Goal: Task Accomplishment & Management: Manage account settings

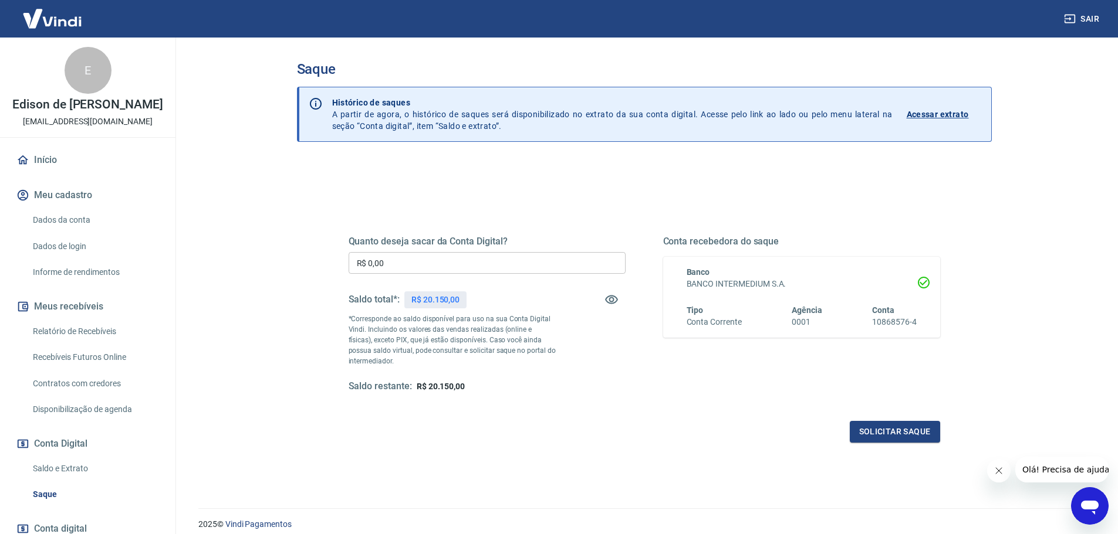
click at [435, 297] on p "R$ 20.150,00" at bounding box center [435, 300] width 48 height 12
copy p "20.150,00"
click at [434, 254] on input "R$ 0,00" at bounding box center [486, 263] width 277 height 22
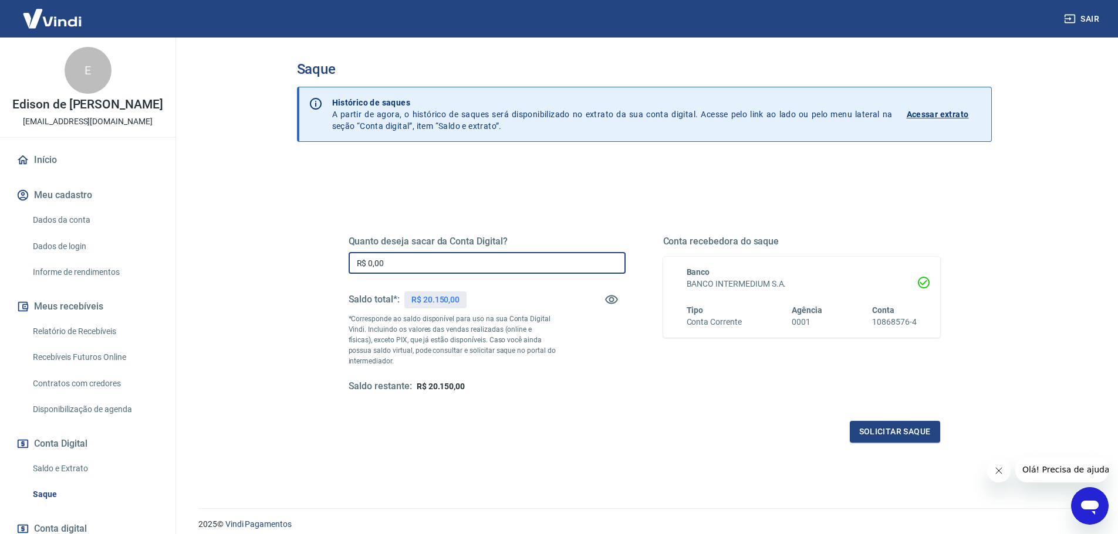
paste input "20.15"
type input "R$ 20.150,00"
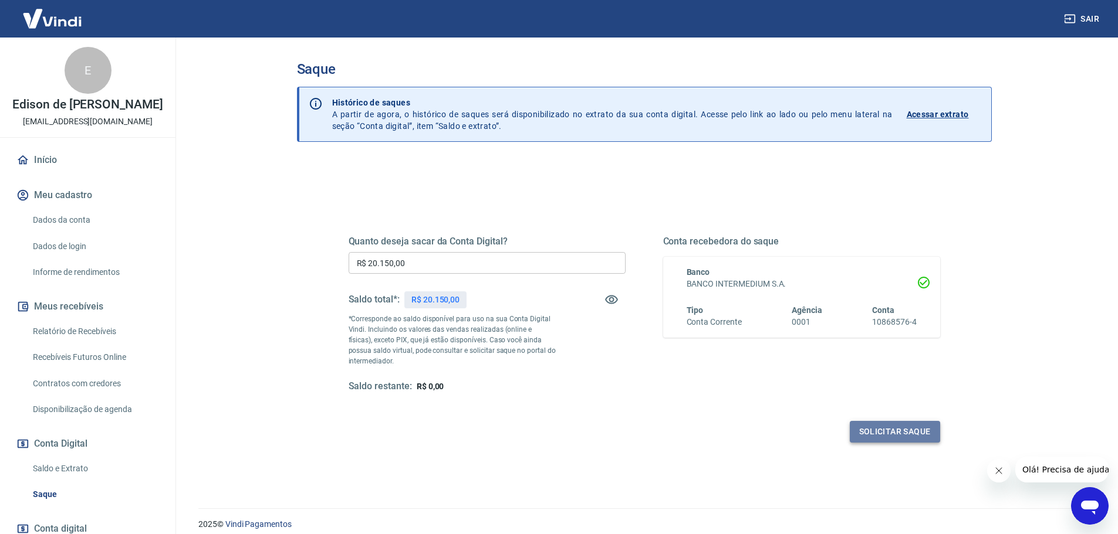
click at [881, 424] on button "Solicitar saque" at bounding box center [894, 432] width 90 height 22
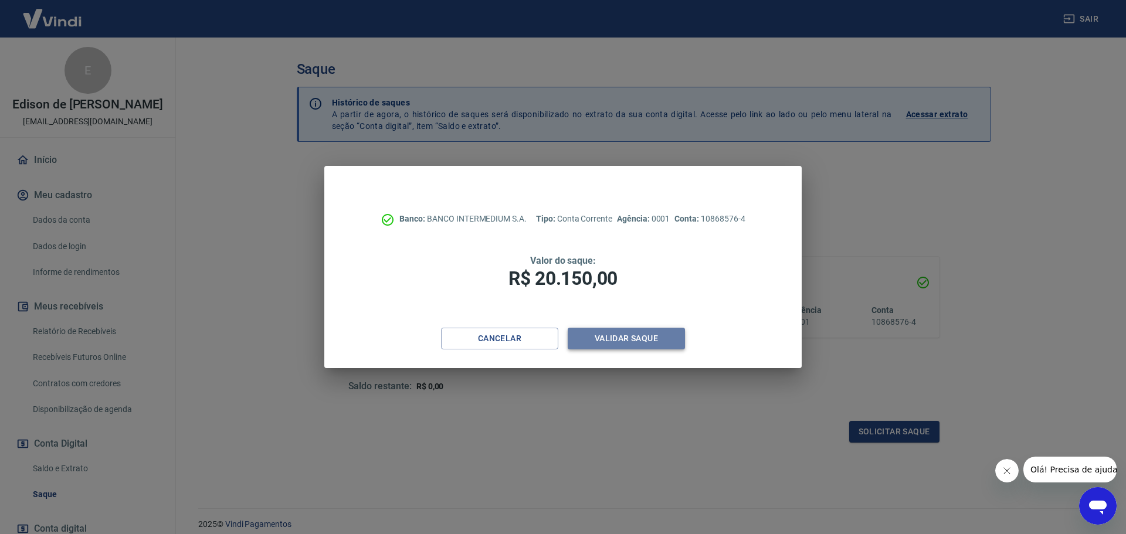
click at [611, 334] on button "Validar saque" at bounding box center [626, 339] width 117 height 22
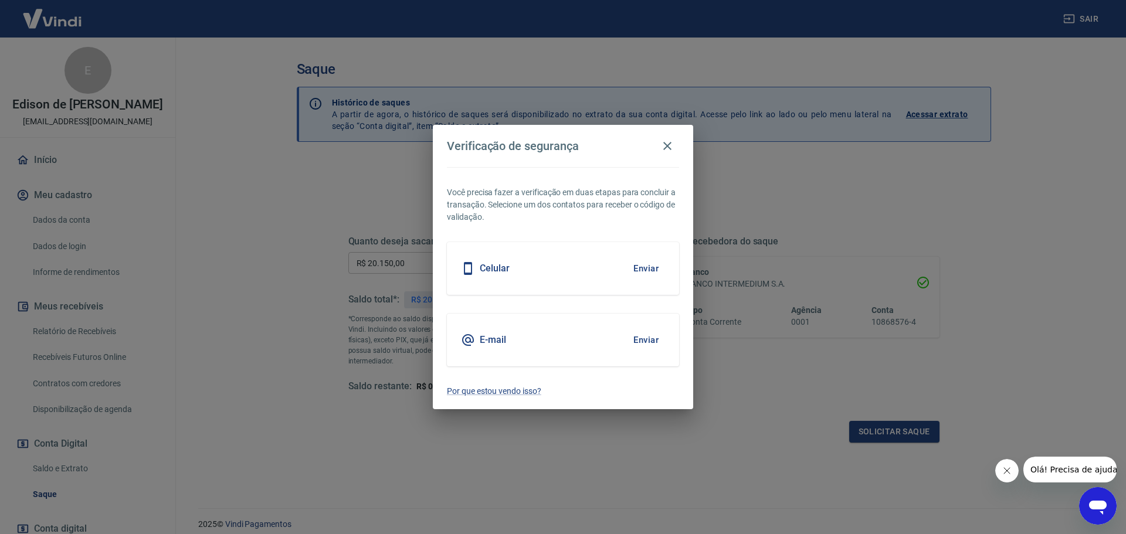
click at [588, 288] on div "Celular Enviar" at bounding box center [563, 268] width 232 height 53
click at [656, 279] on button "Enviar" at bounding box center [646, 268] width 38 height 25
click at [649, 270] on button "Enviar" at bounding box center [646, 268] width 38 height 25
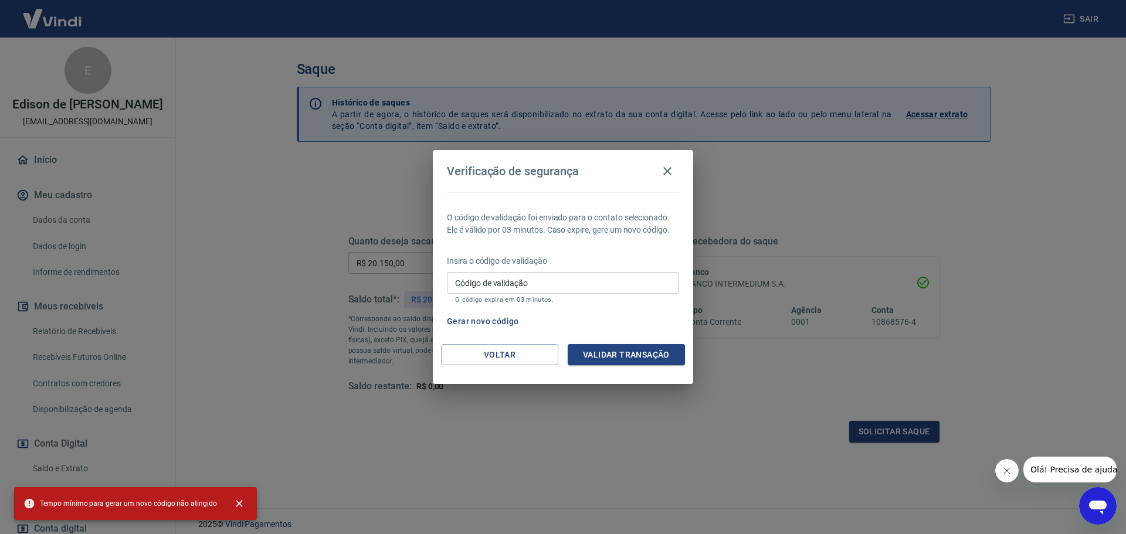
click at [522, 286] on input "Código de validação" at bounding box center [563, 283] width 232 height 22
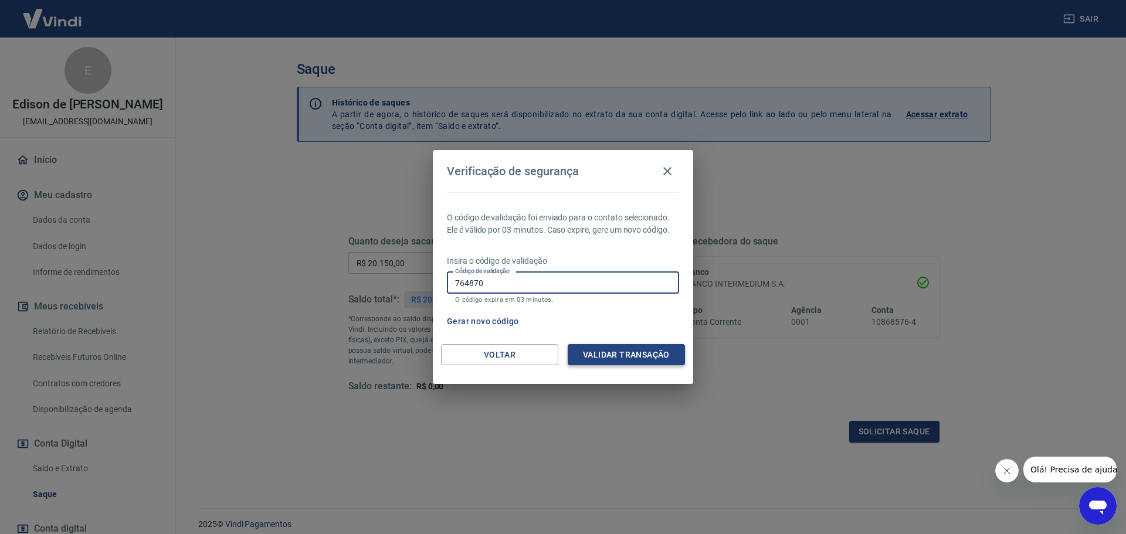
type input "764870"
click at [642, 358] on button "Validar transação" at bounding box center [626, 355] width 117 height 22
